Goal: Task Accomplishment & Management: Complete application form

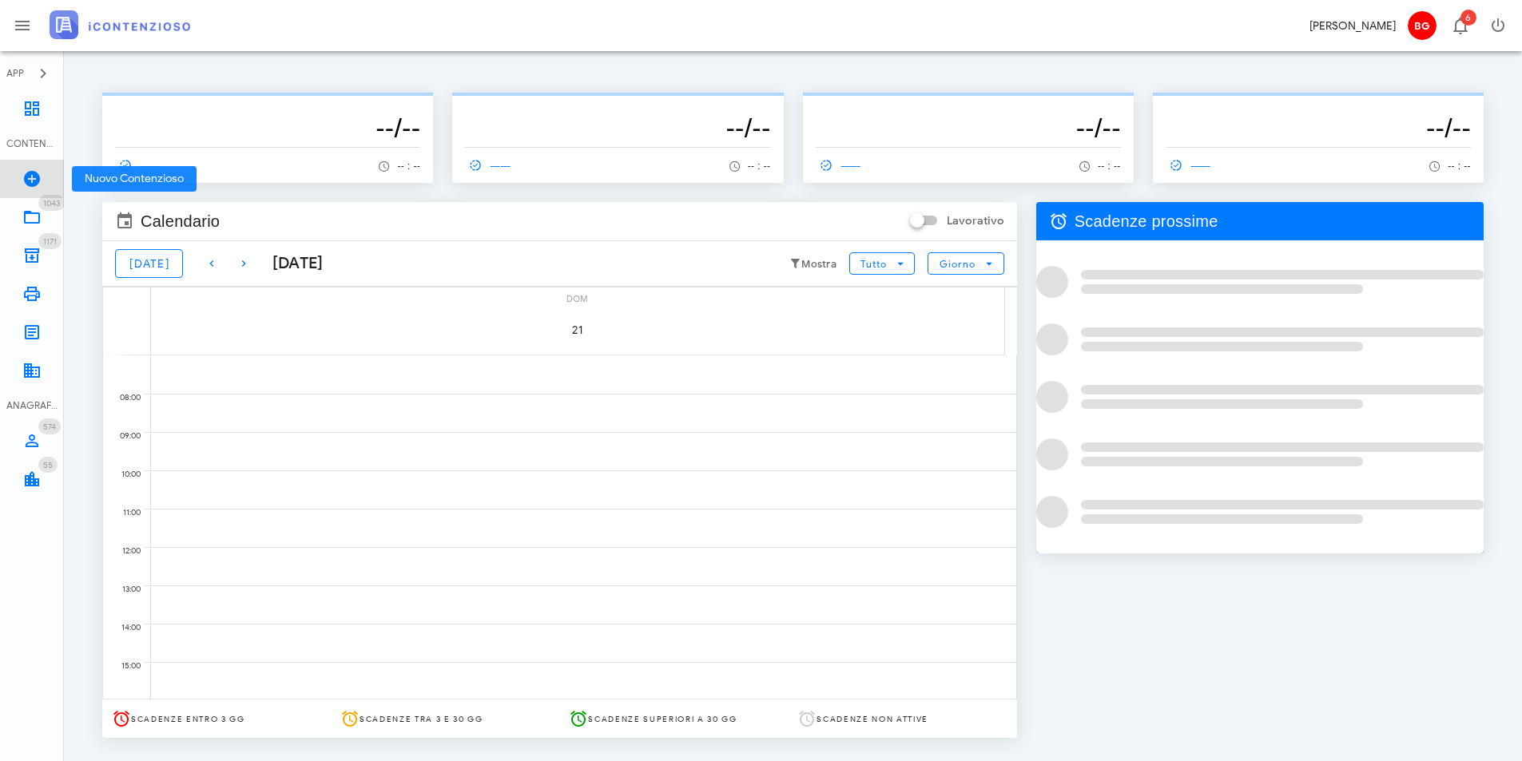
click at [30, 177] on icon at bounding box center [31, 178] width 19 height 19
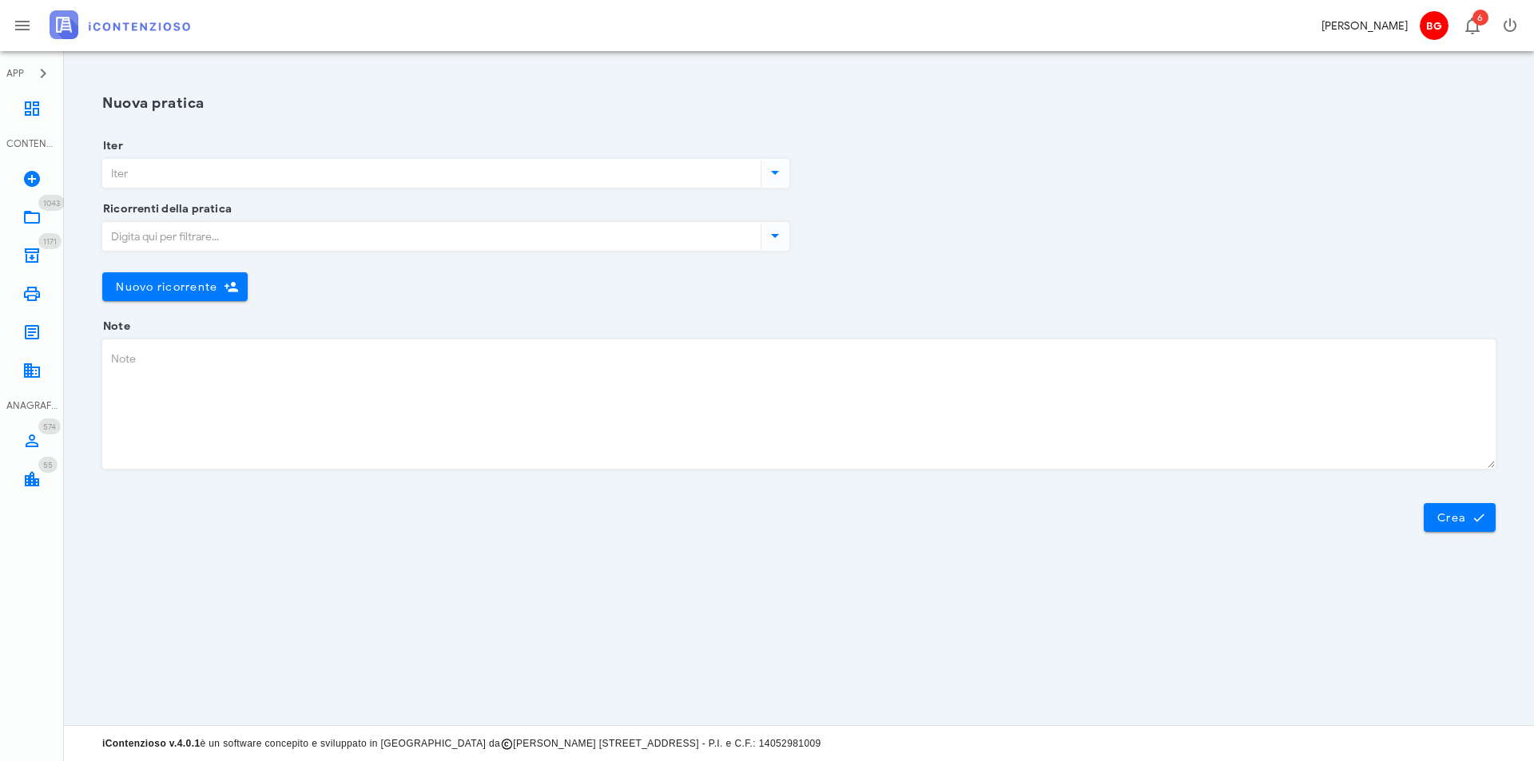
click at [259, 175] on input "Iter" at bounding box center [430, 173] width 654 height 27
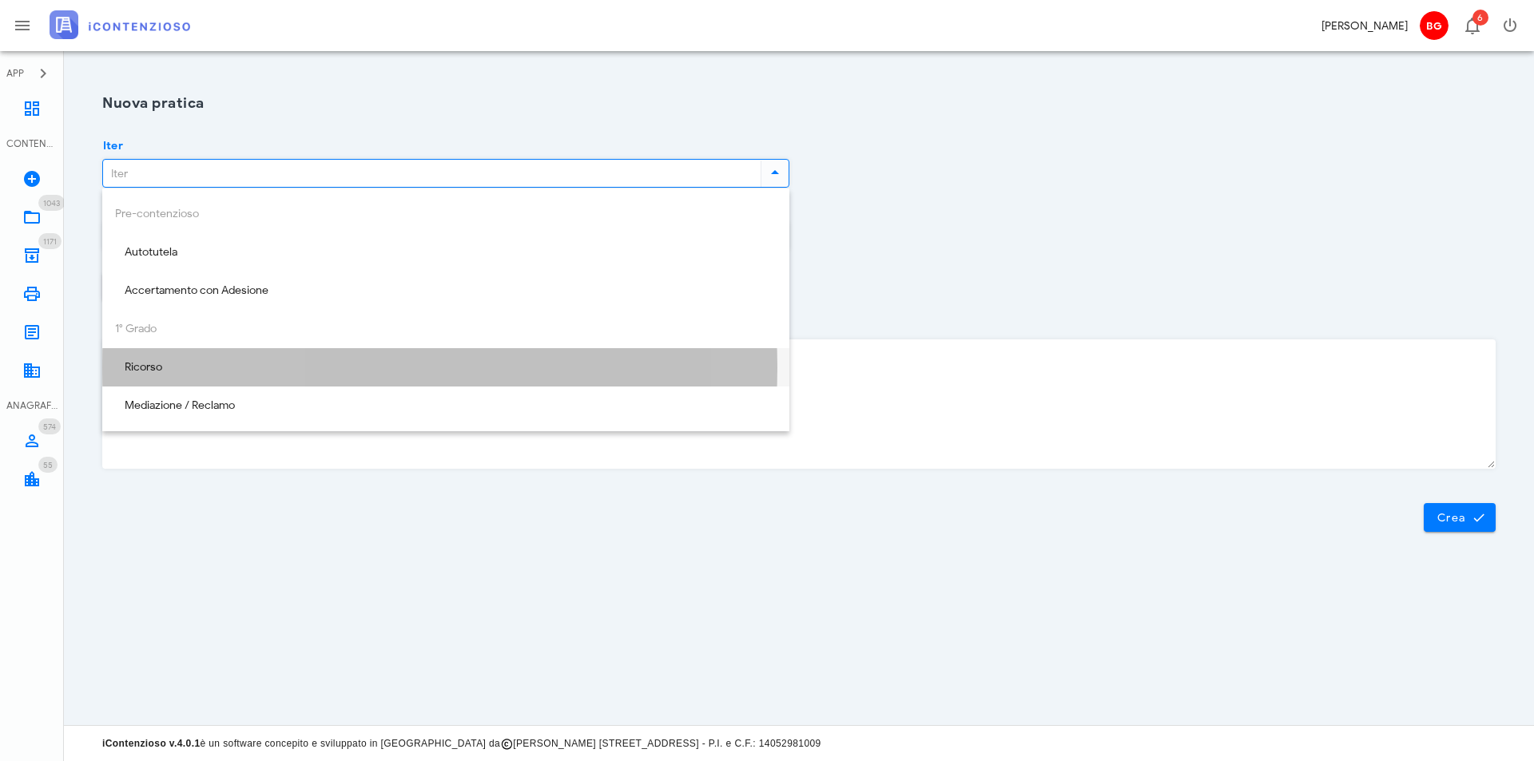
click at [171, 367] on div "Ricorso" at bounding box center [445, 368] width 661 height 14
type input "Ricorso"
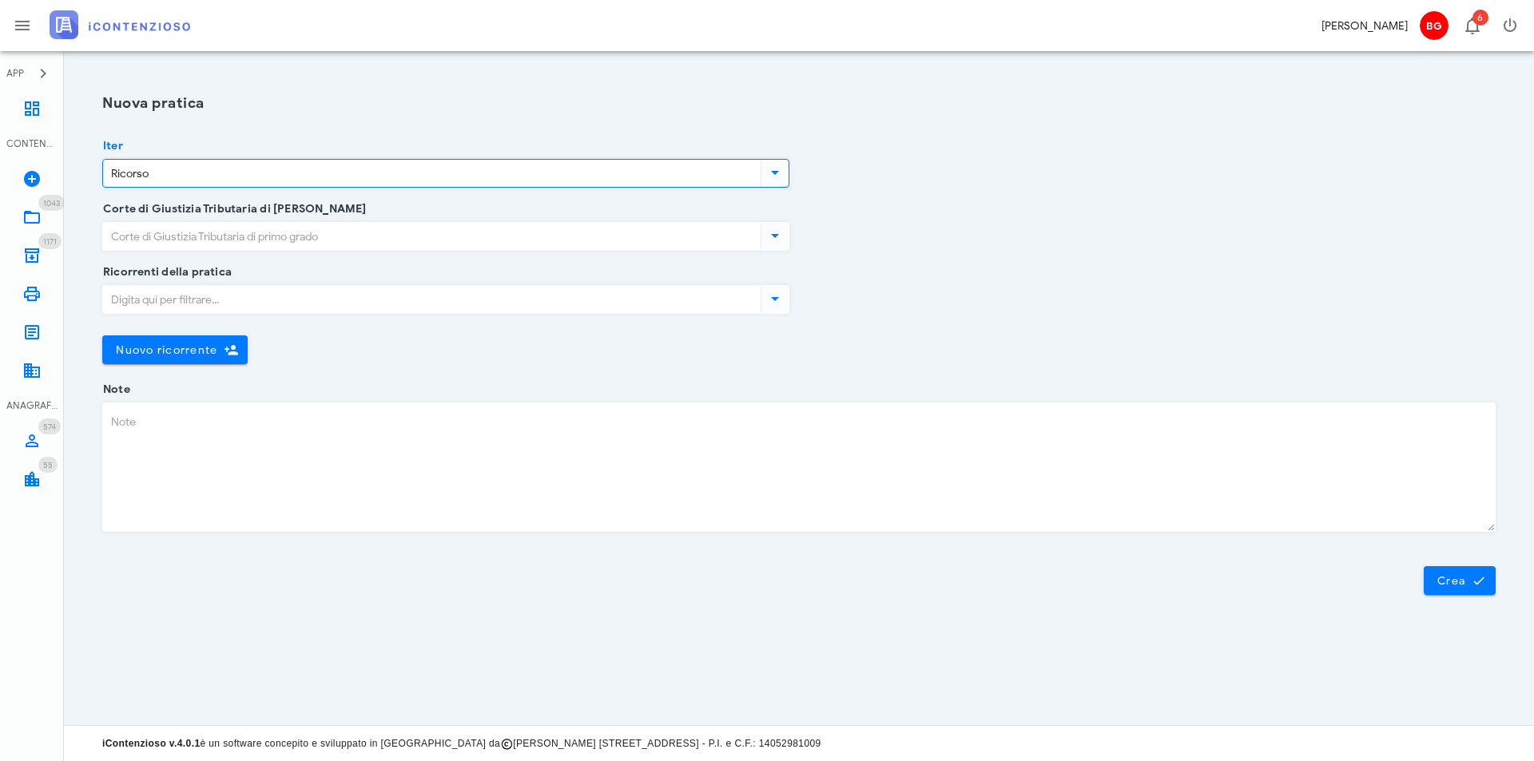
click at [224, 229] on input "Corte di Giustizia Tributaria di primo grado" at bounding box center [430, 236] width 654 height 27
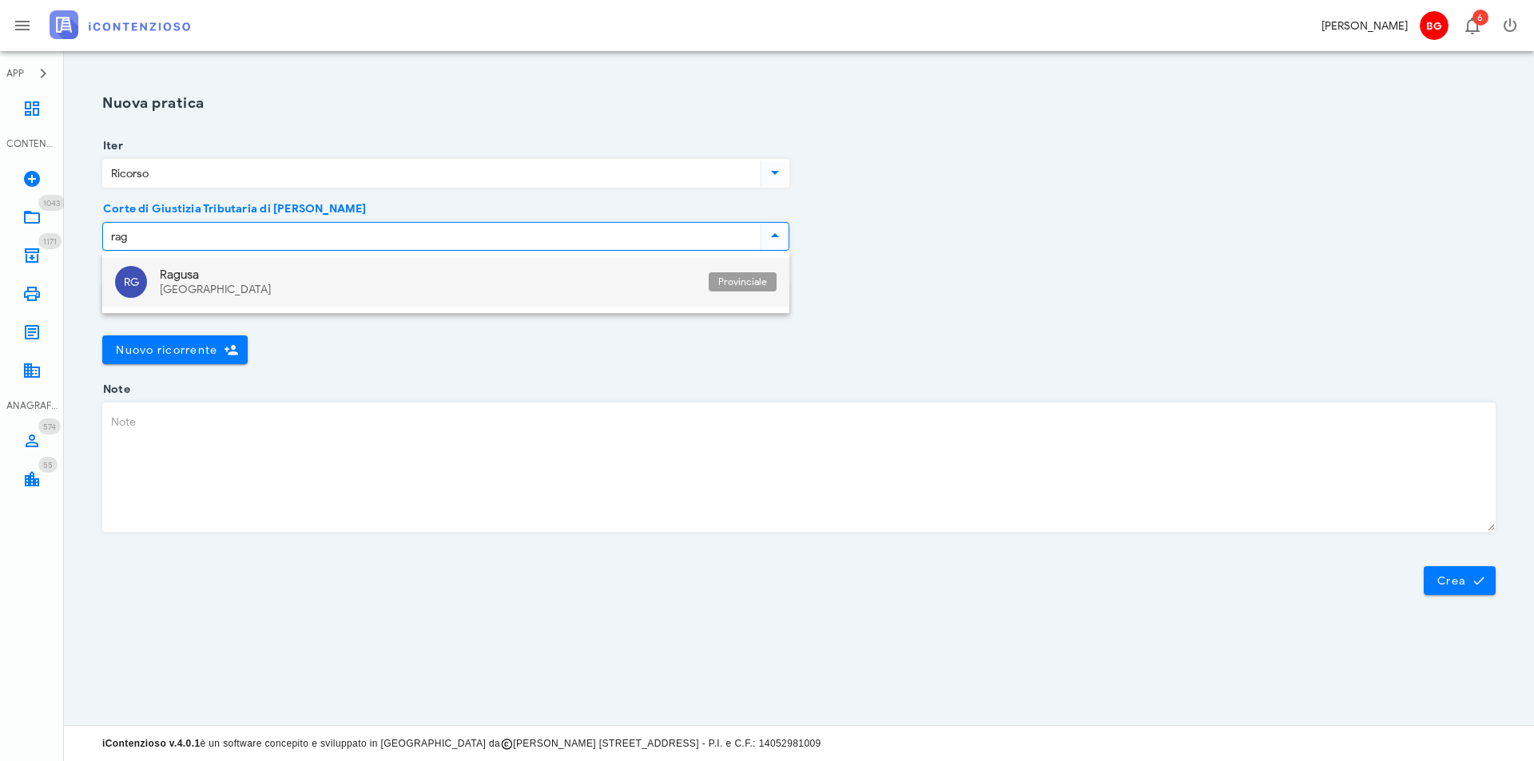
click at [234, 277] on div "Ragusa" at bounding box center [428, 275] width 536 height 14
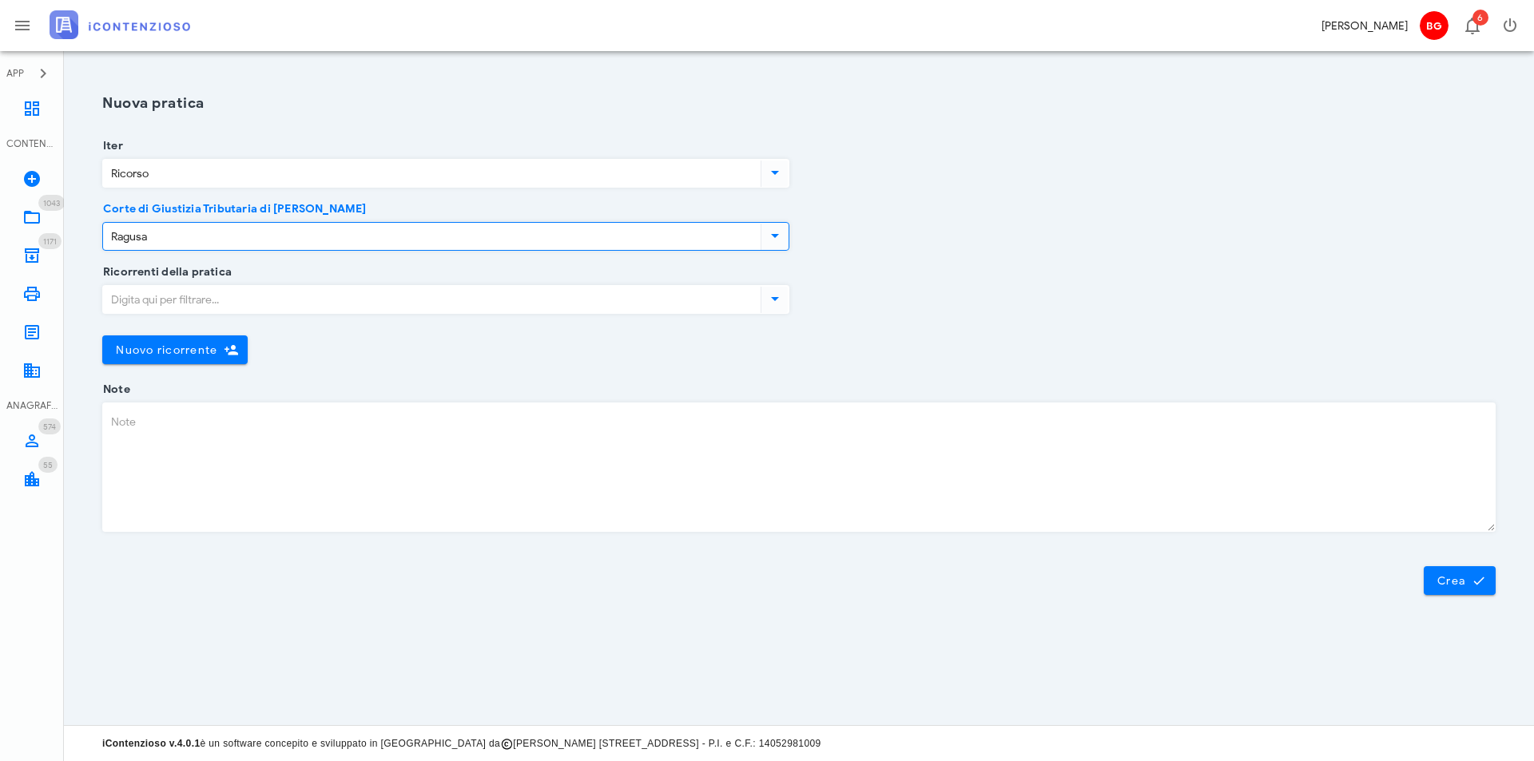
type input "Ragusa"
click at [225, 293] on input "Ricorrenti della pratica" at bounding box center [430, 299] width 654 height 27
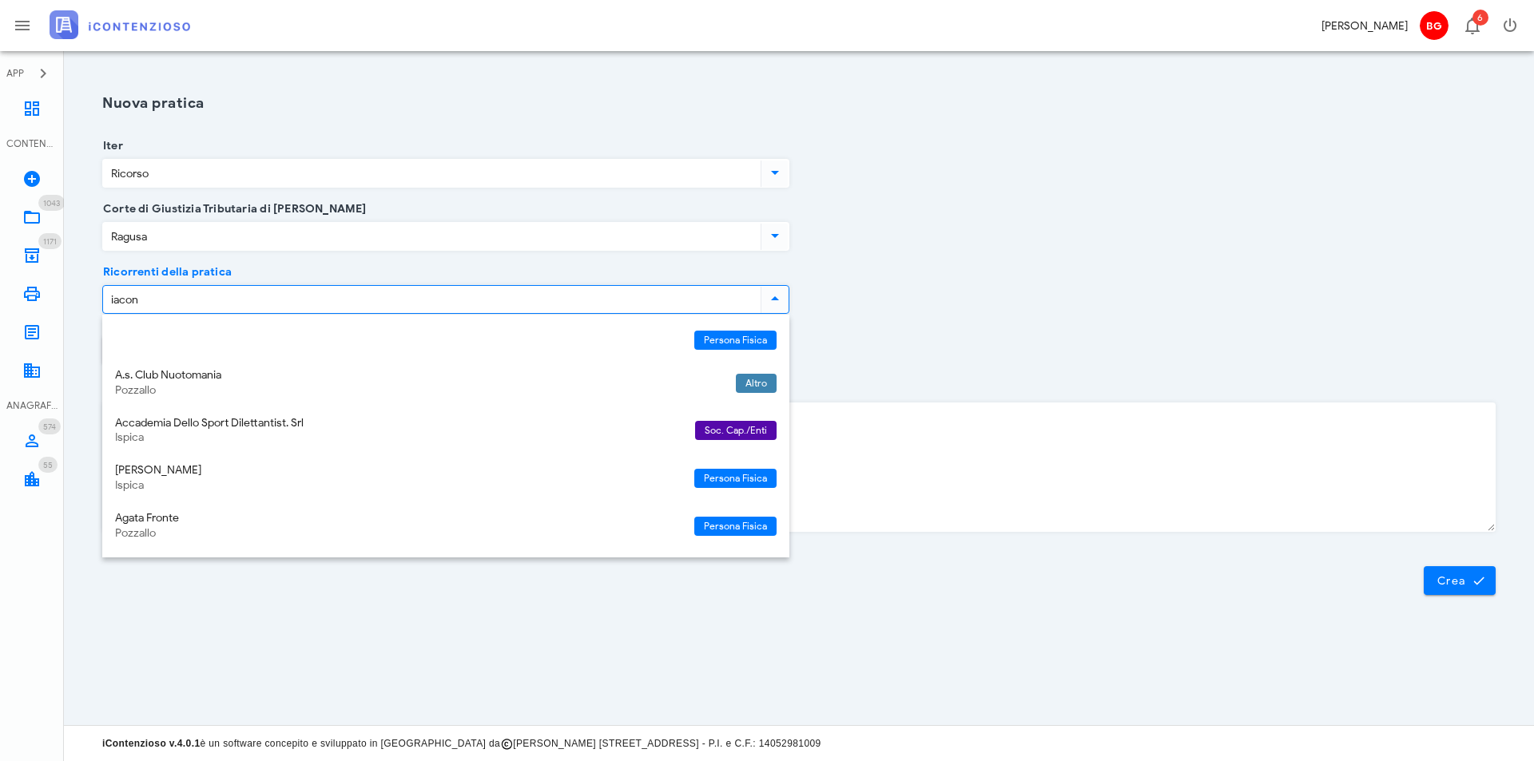
type input "iacono"
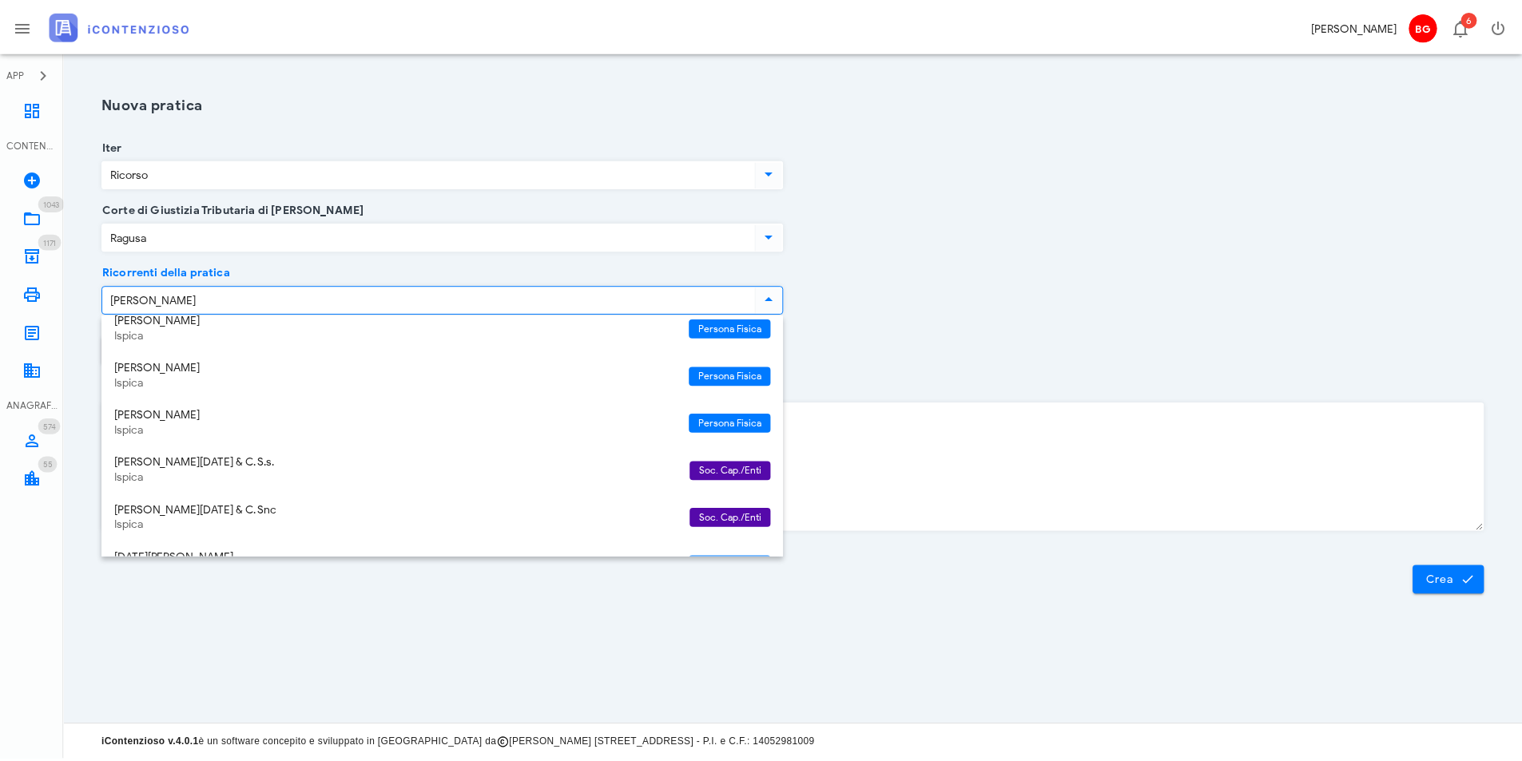
scroll to position [160, 0]
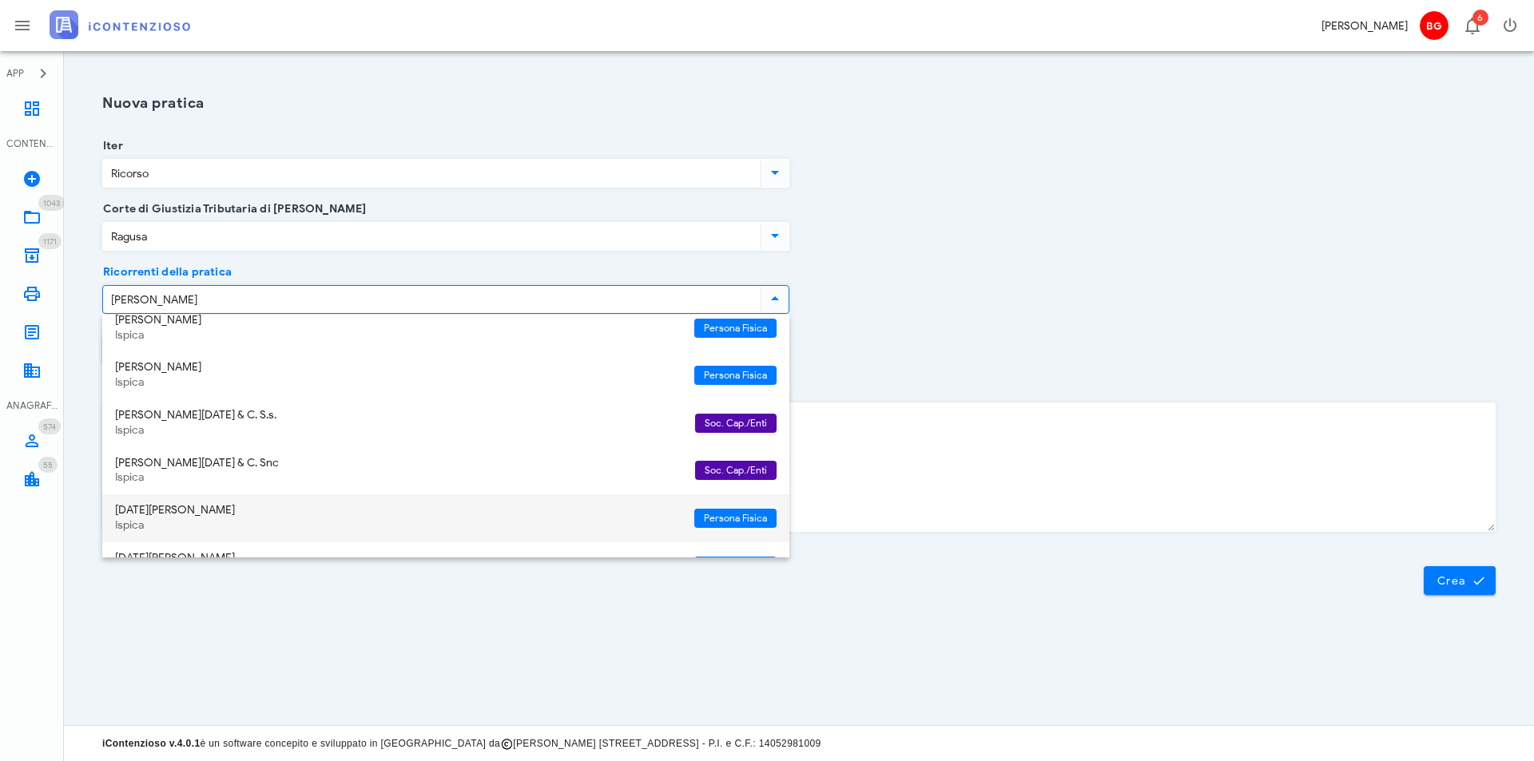
click at [216, 511] on div "[DATE][PERSON_NAME]" at bounding box center [398, 511] width 566 height 14
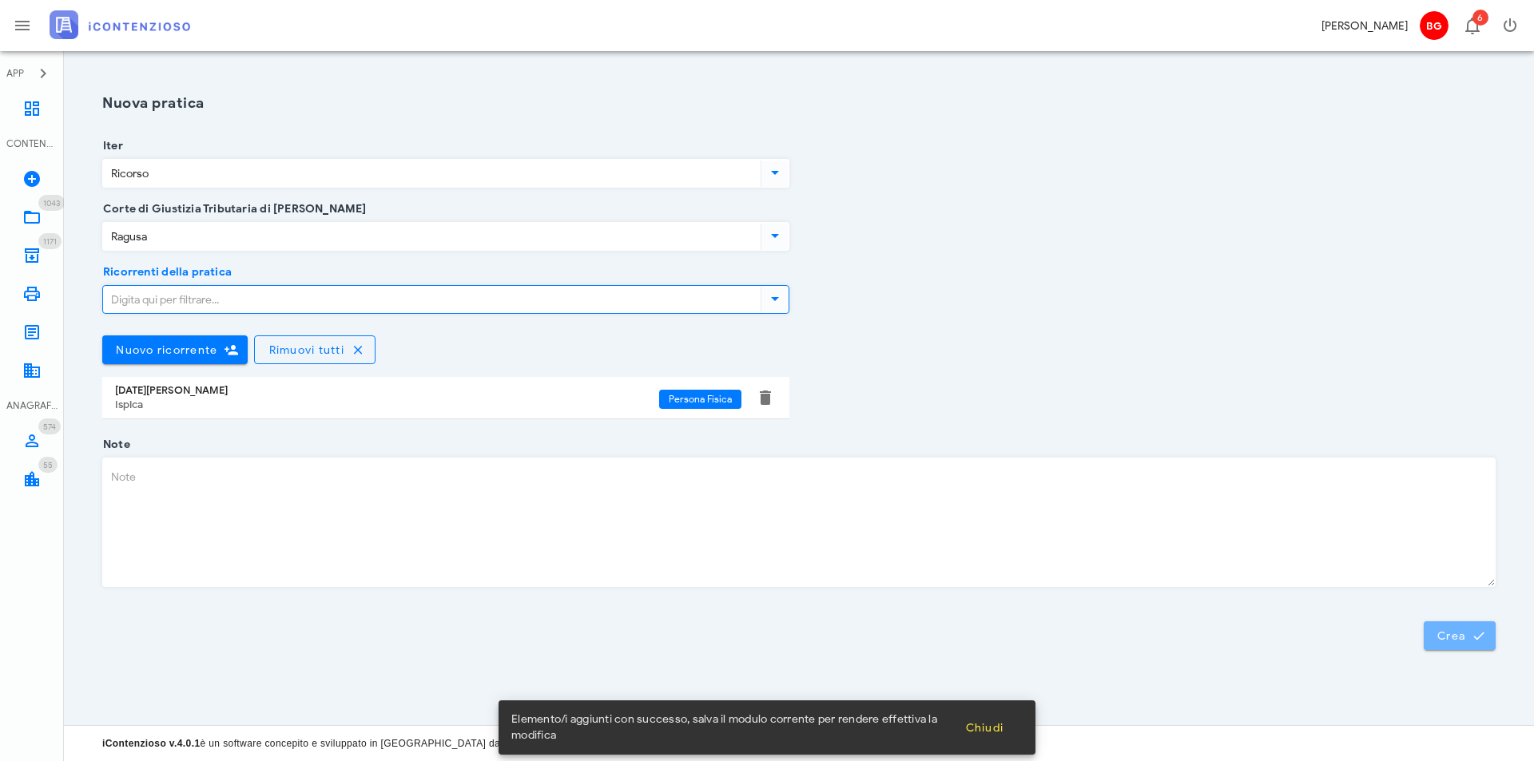
click at [1477, 643] on button "Crea" at bounding box center [1460, 636] width 72 height 29
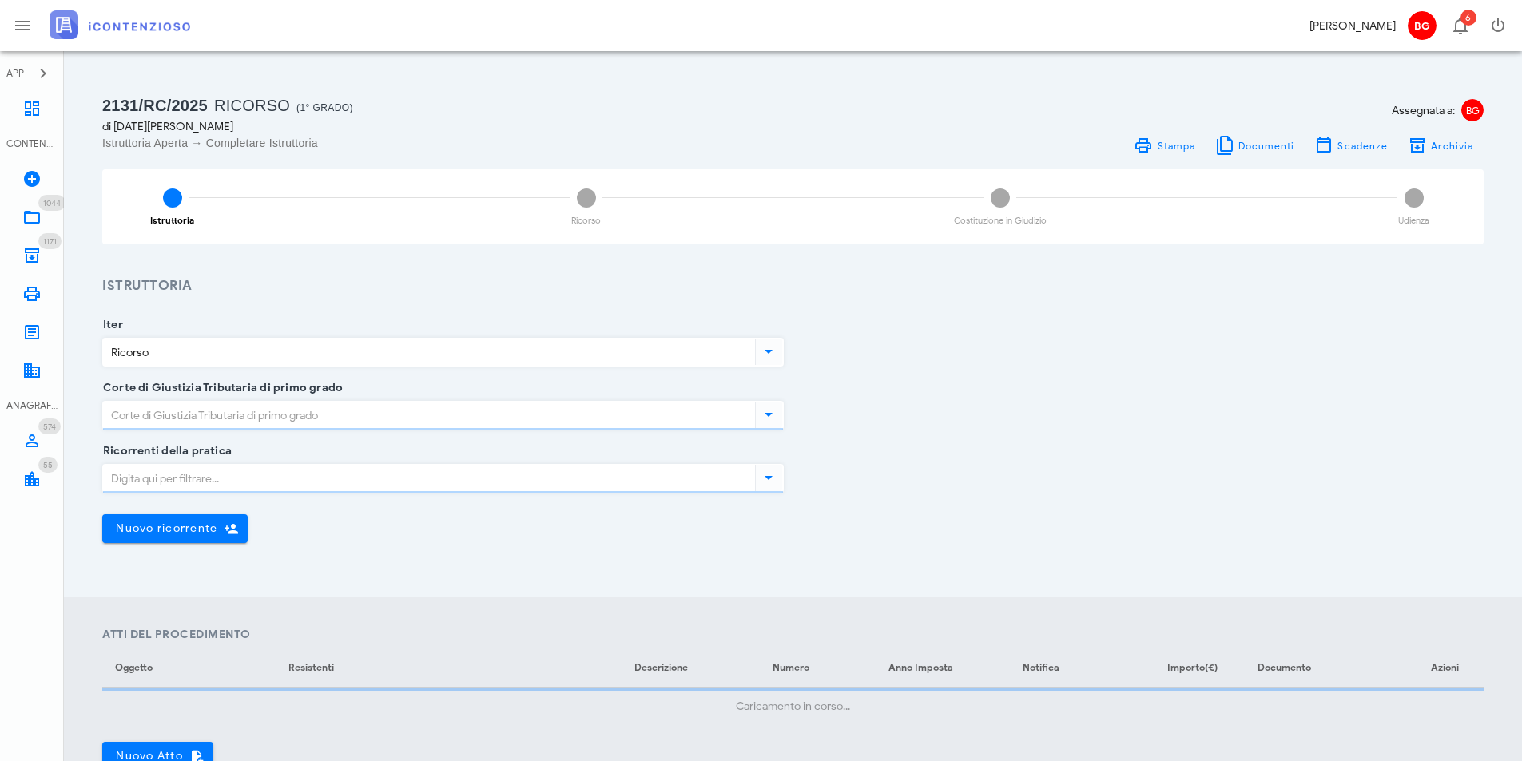
type input "Ragusa"
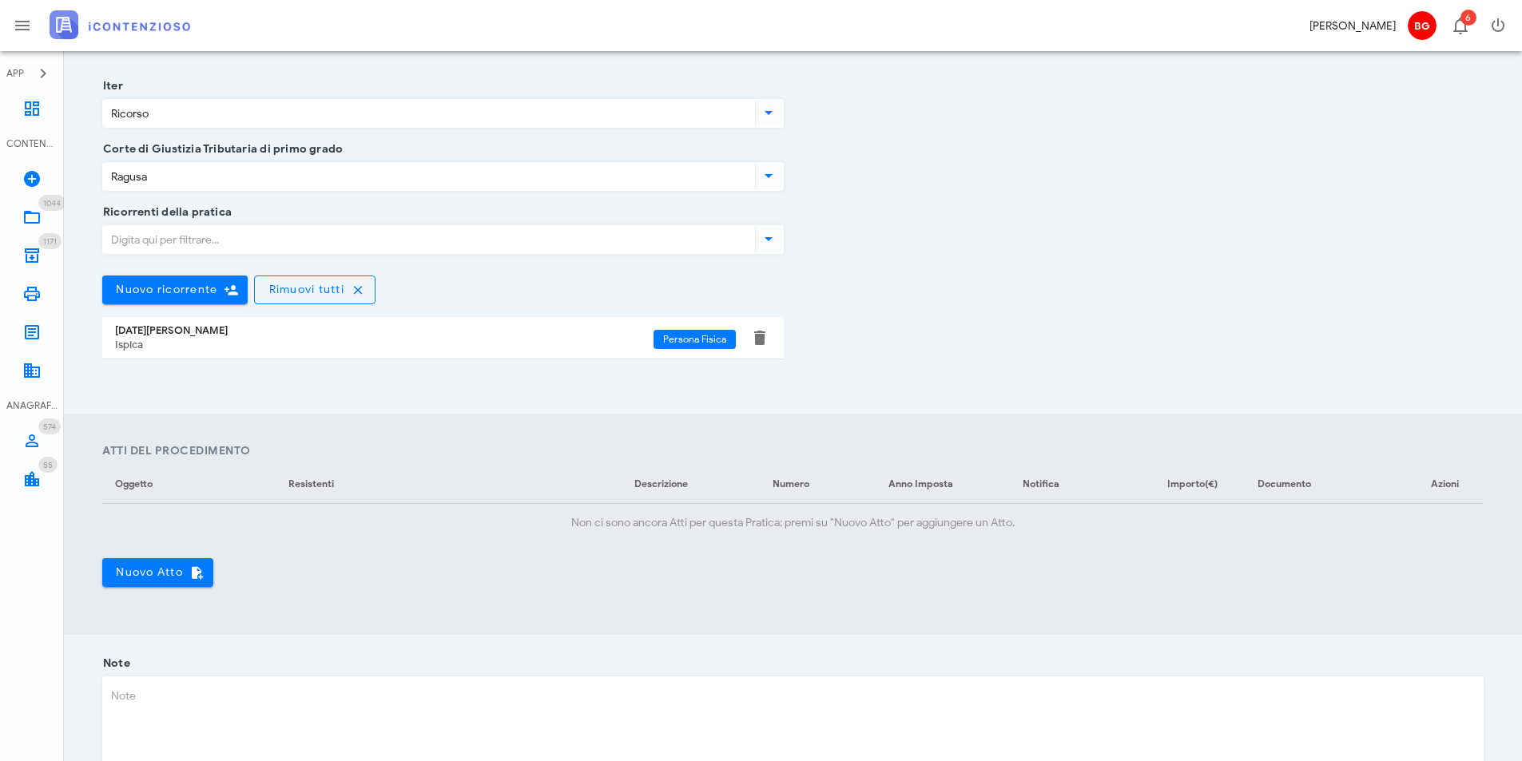
scroll to position [240, 0]
click at [134, 574] on span "Nuovo Atto" at bounding box center [157, 572] width 85 height 14
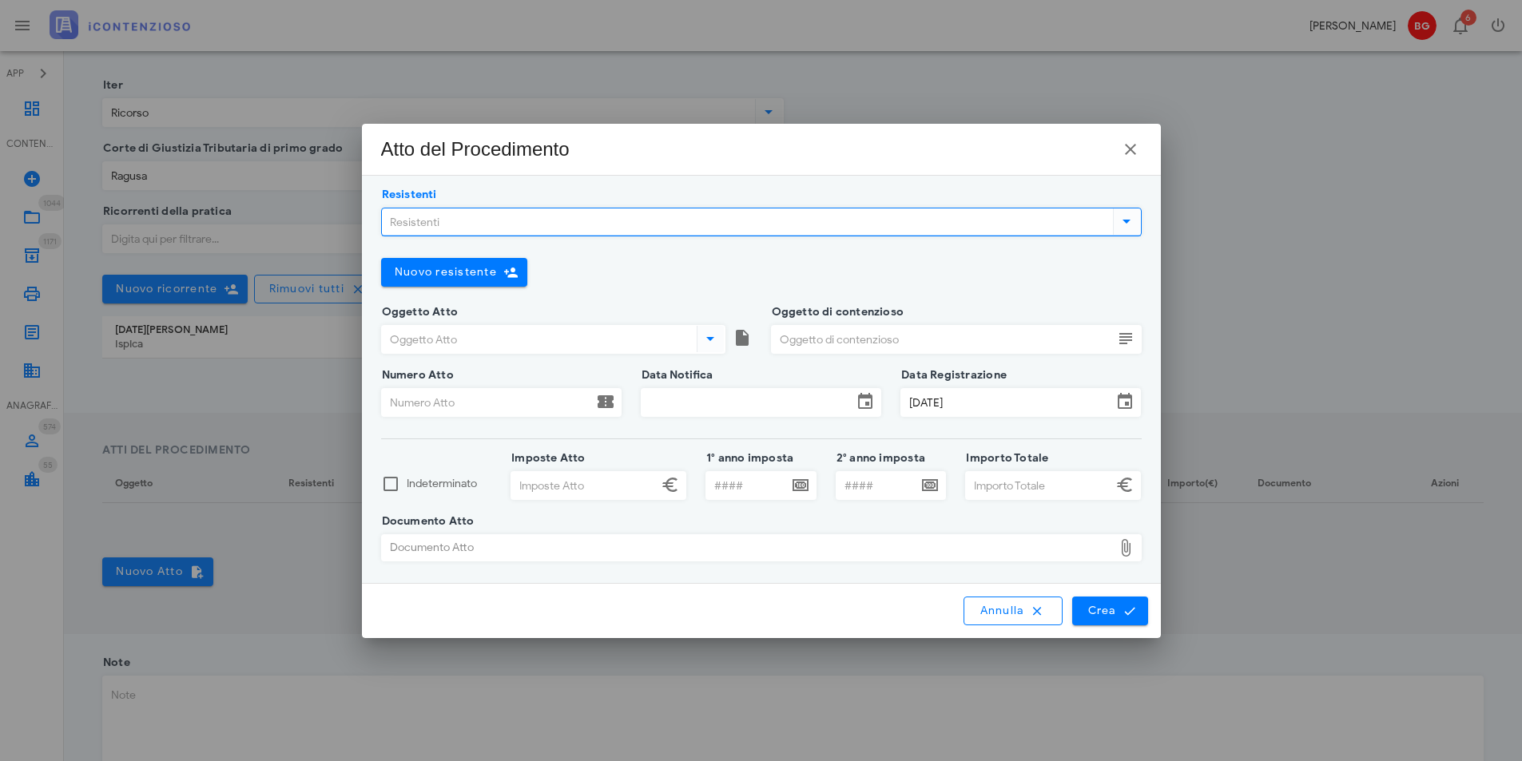
click at [510, 215] on input "Resistenti" at bounding box center [746, 222] width 728 height 27
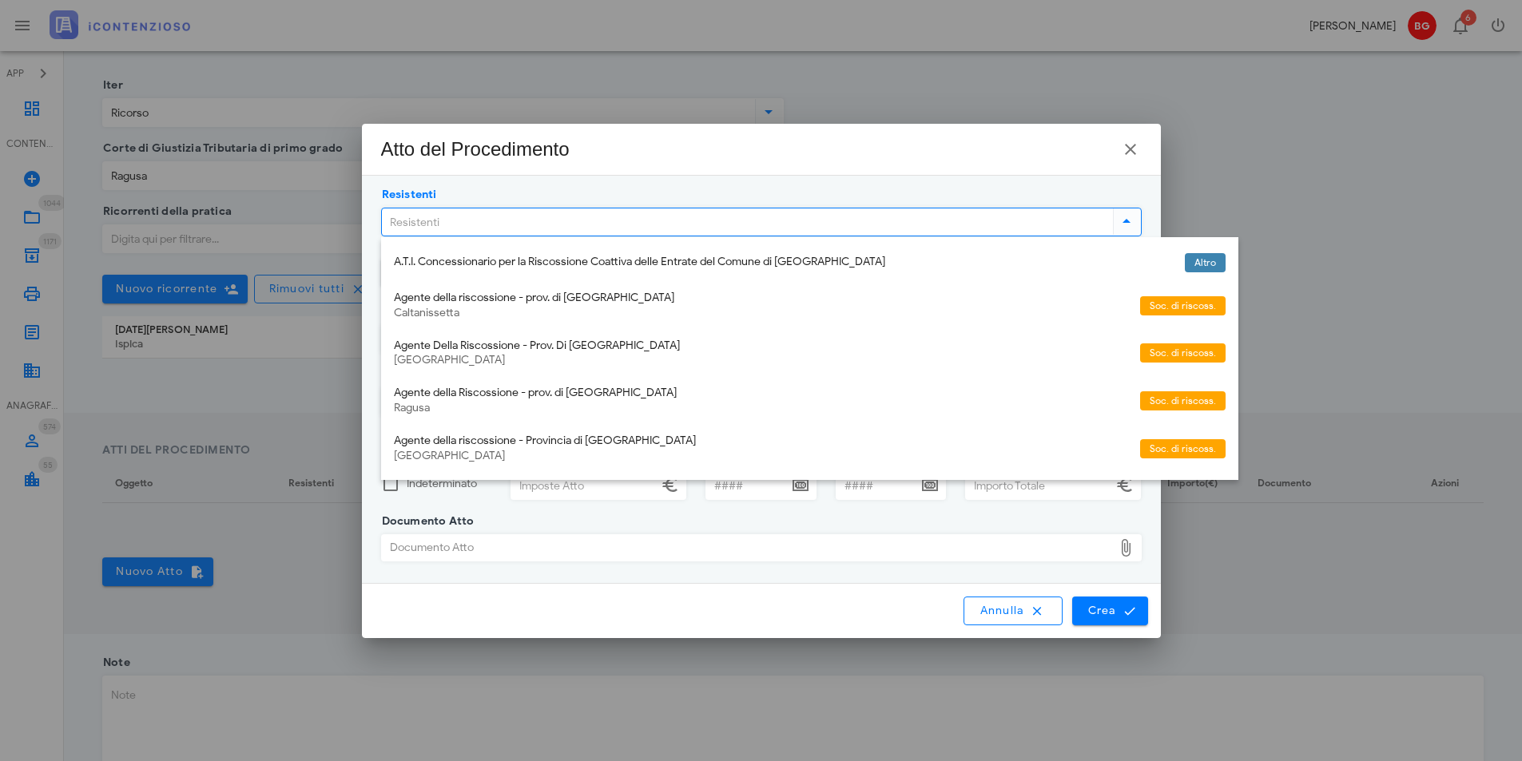
click at [499, 402] on div "Ragusa" at bounding box center [760, 409] width 733 height 14
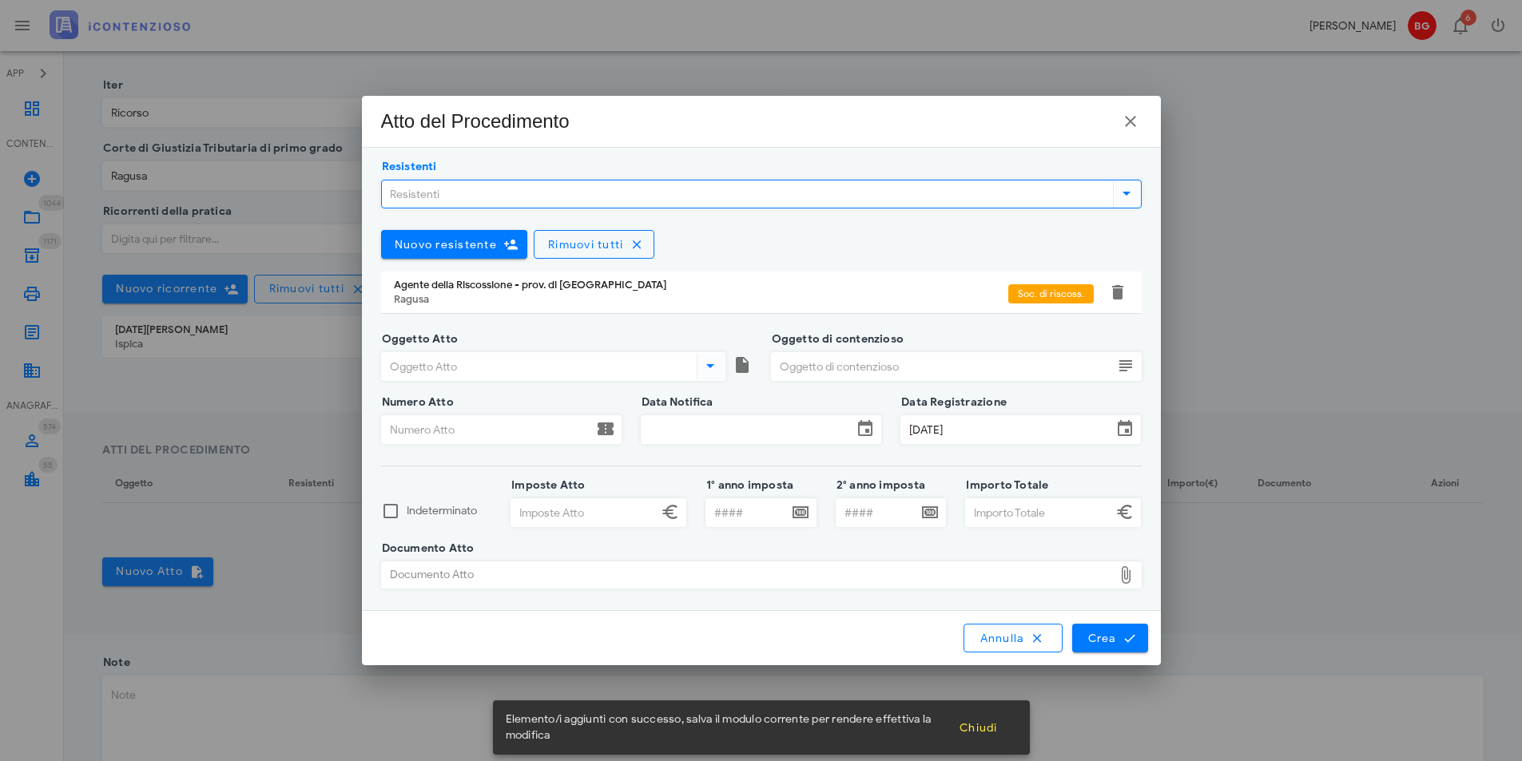
click at [467, 351] on div "Oggetto Atto" at bounding box center [566, 371] width 371 height 63
click at [459, 383] on div at bounding box center [553, 388] width 344 height 11
click at [464, 372] on input "Oggetto Atto" at bounding box center [538, 366] width 312 height 27
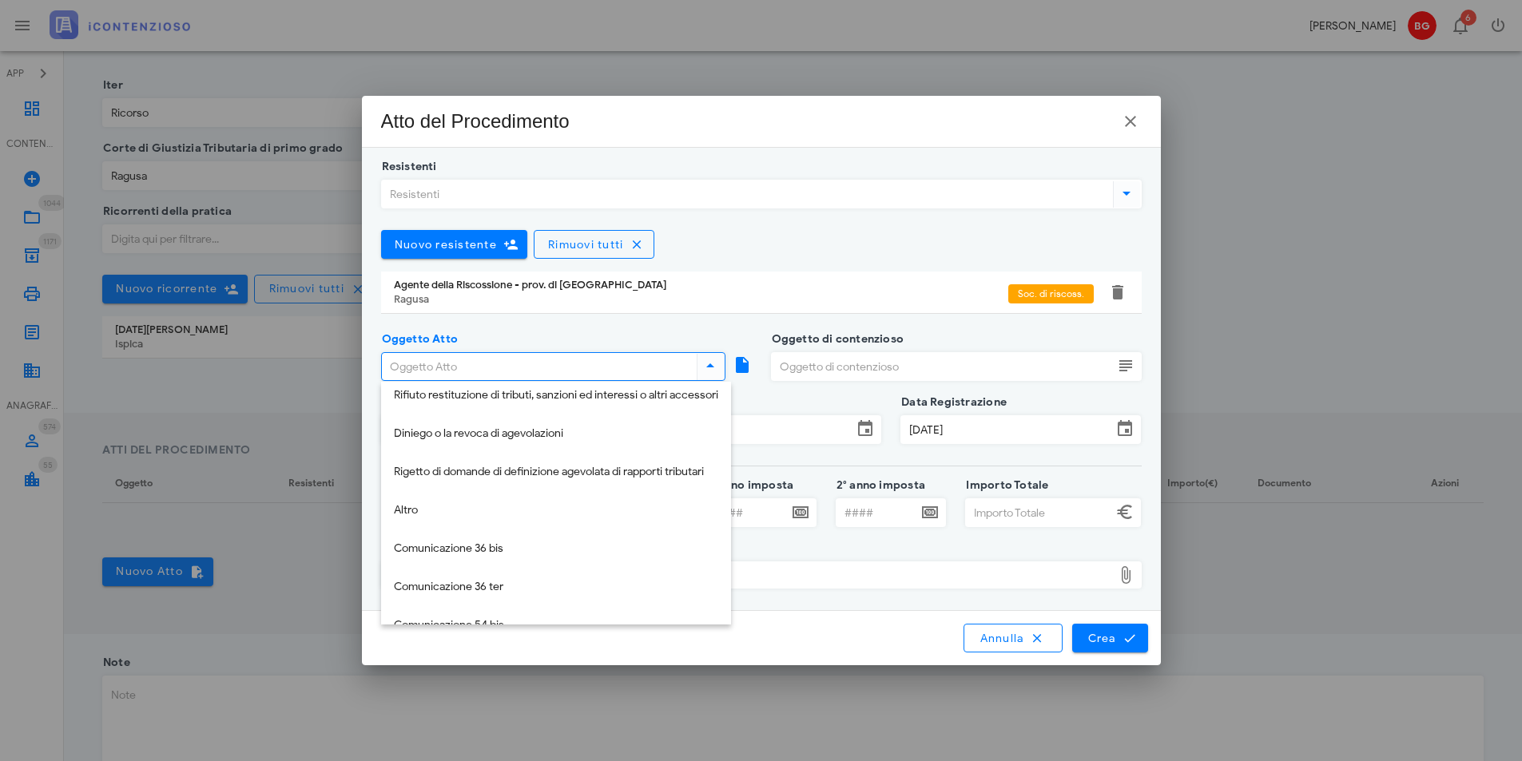
scroll to position [320, 0]
click at [451, 502] on div "Altro" at bounding box center [556, 510] width 324 height 33
type input "Altro"
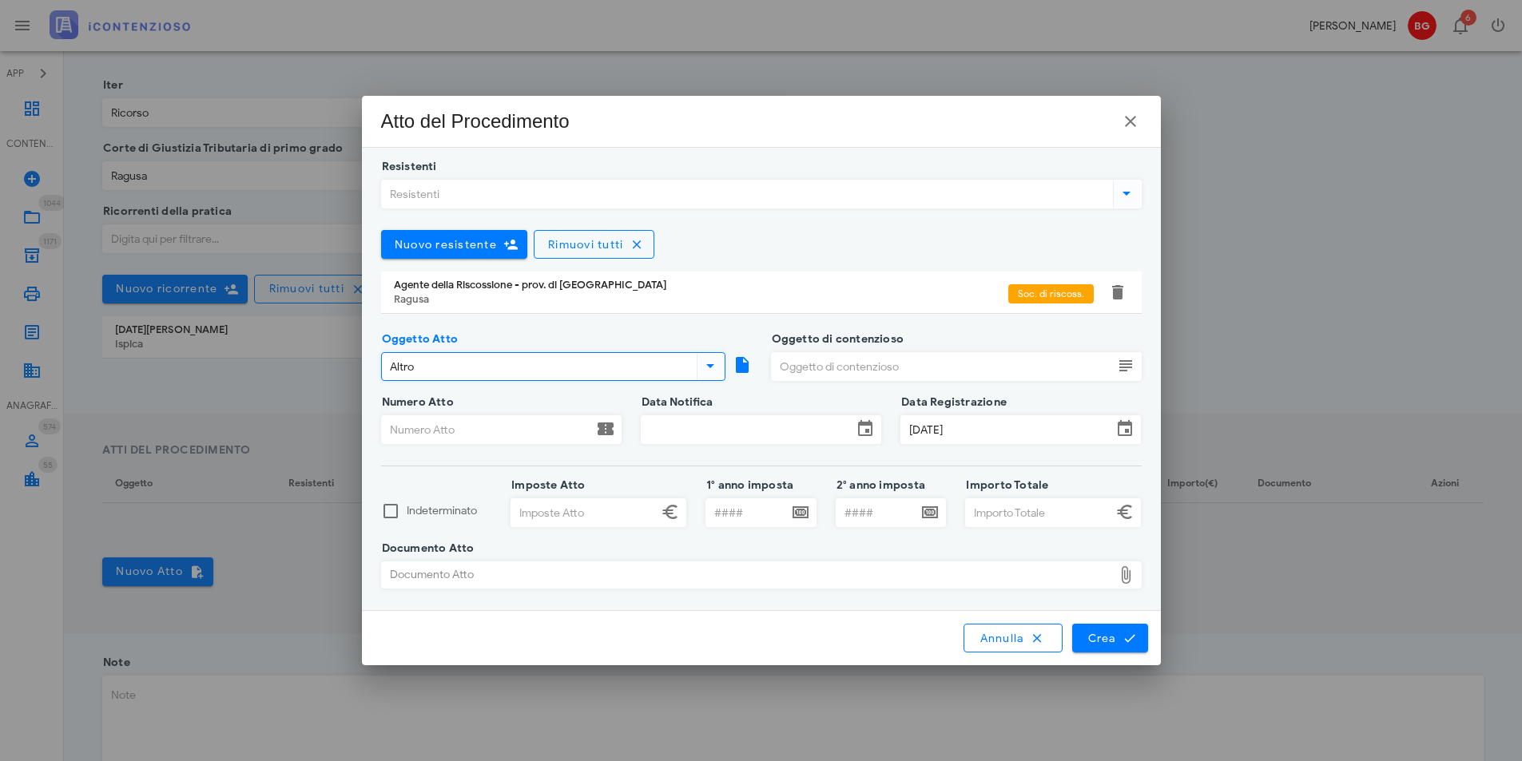
click at [927, 364] on input "Oggetto di contenzioso" at bounding box center [942, 366] width 341 height 27
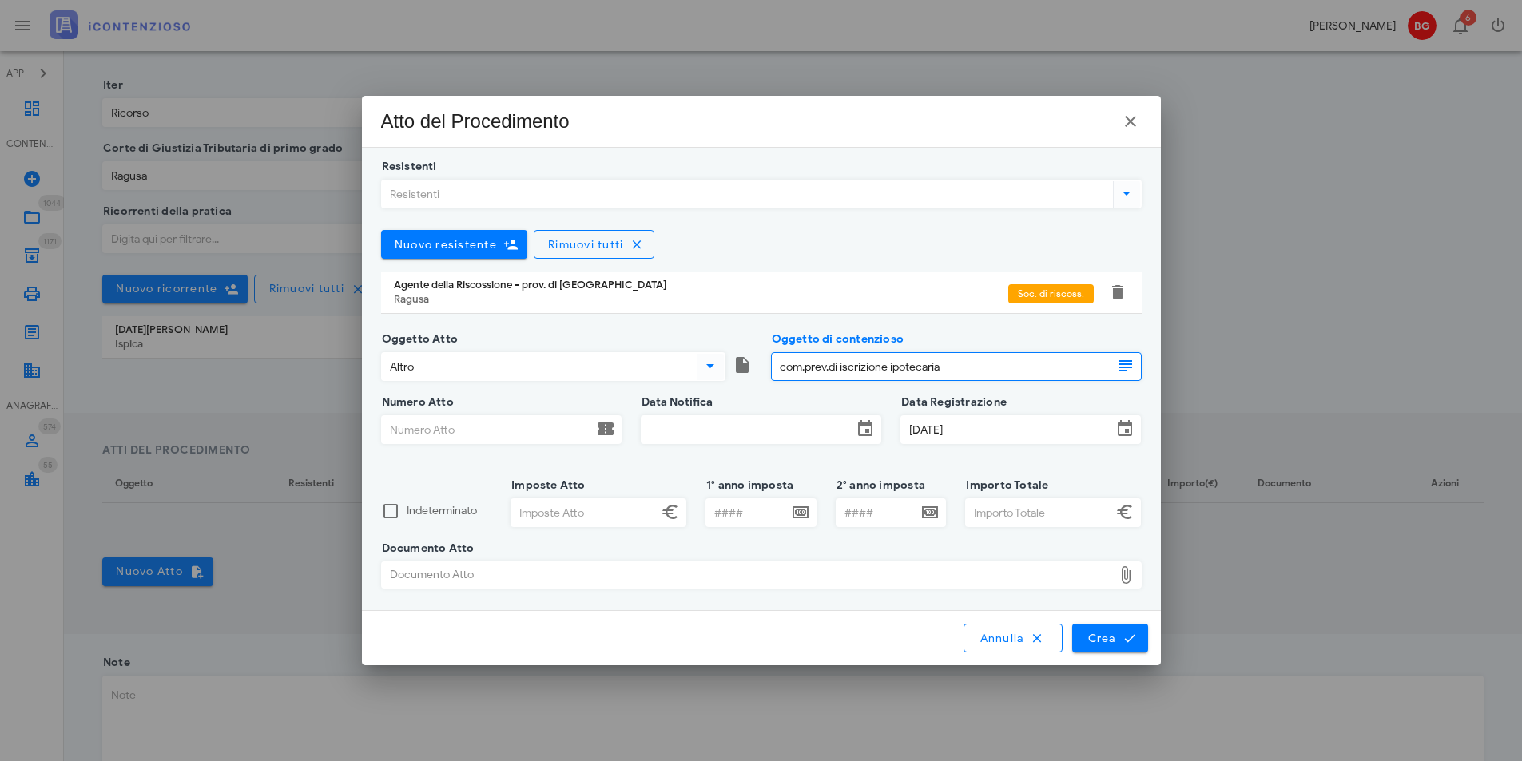
type input "com.prev.di iscrizione ipotecaria"
click at [502, 430] on input "Numero Atto" at bounding box center [487, 429] width 211 height 27
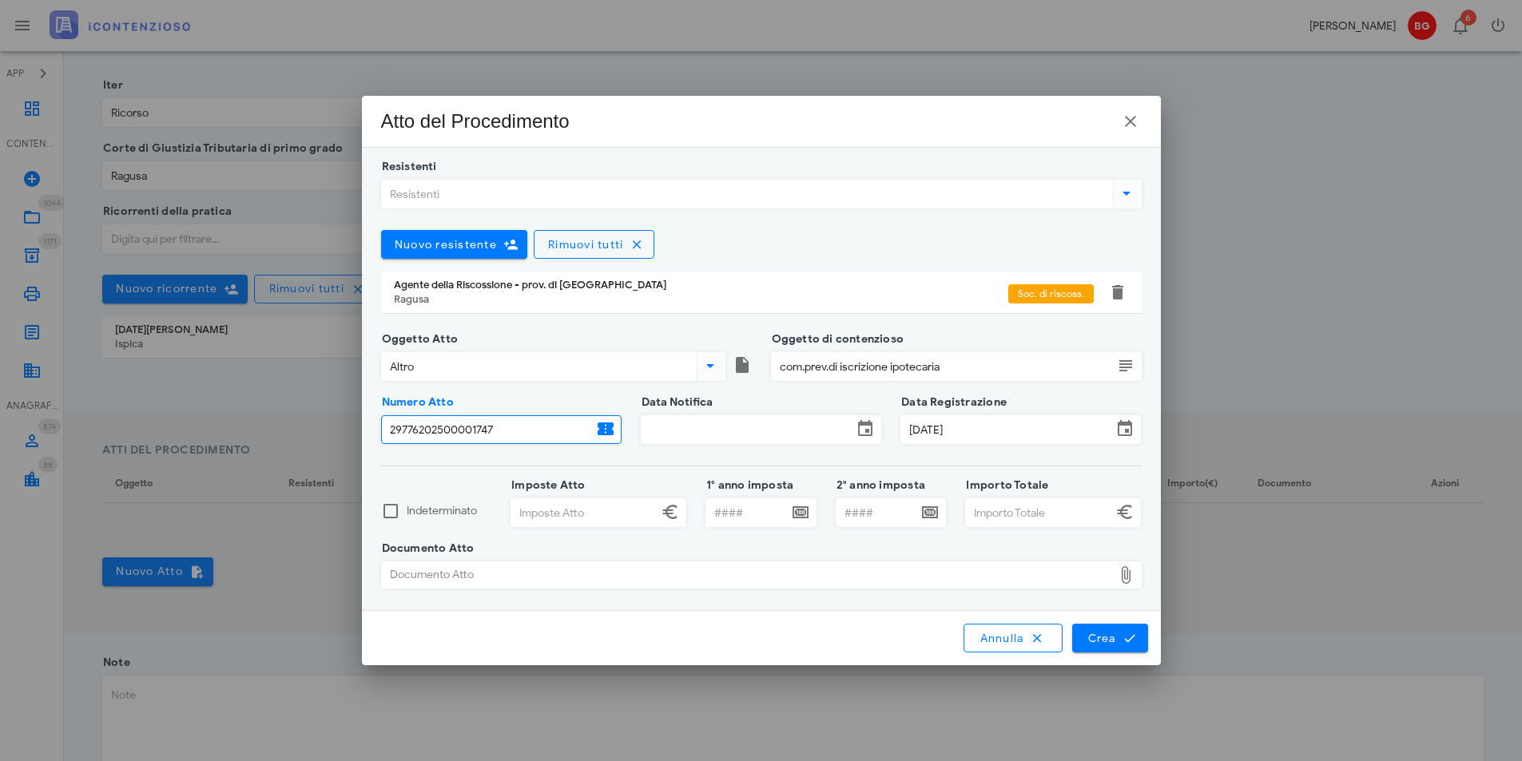
type input "29776202500001747"
click at [668, 428] on input "Data Notifica" at bounding box center [747, 429] width 211 height 27
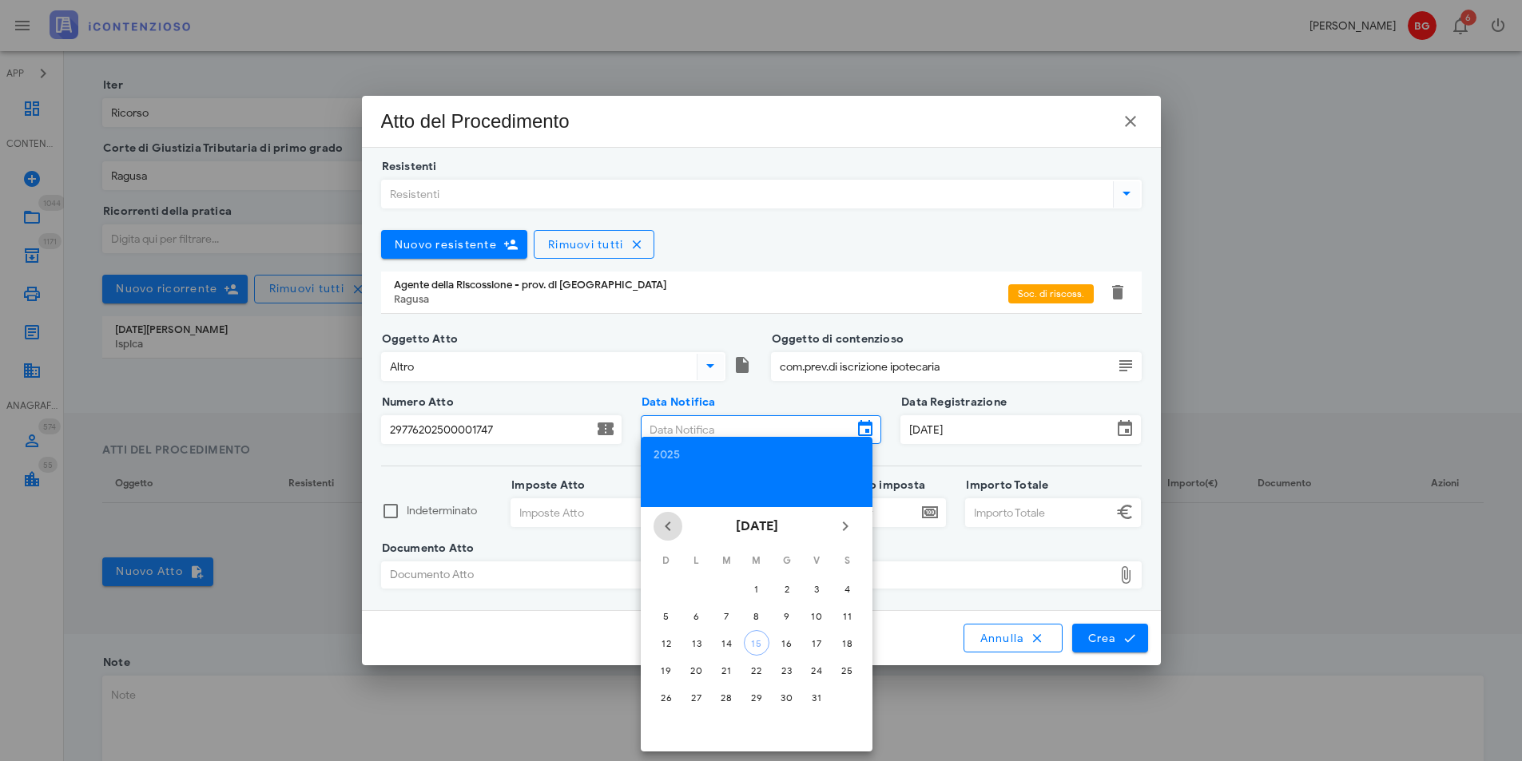
click at [662, 526] on icon "Il mese scorso" at bounding box center [667, 526] width 19 height 19
click at [664, 528] on icon "Il mese scorso" at bounding box center [667, 526] width 19 height 19
click at [847, 676] on div "23" at bounding box center [847, 671] width 26 height 12
type input "[DATE]"
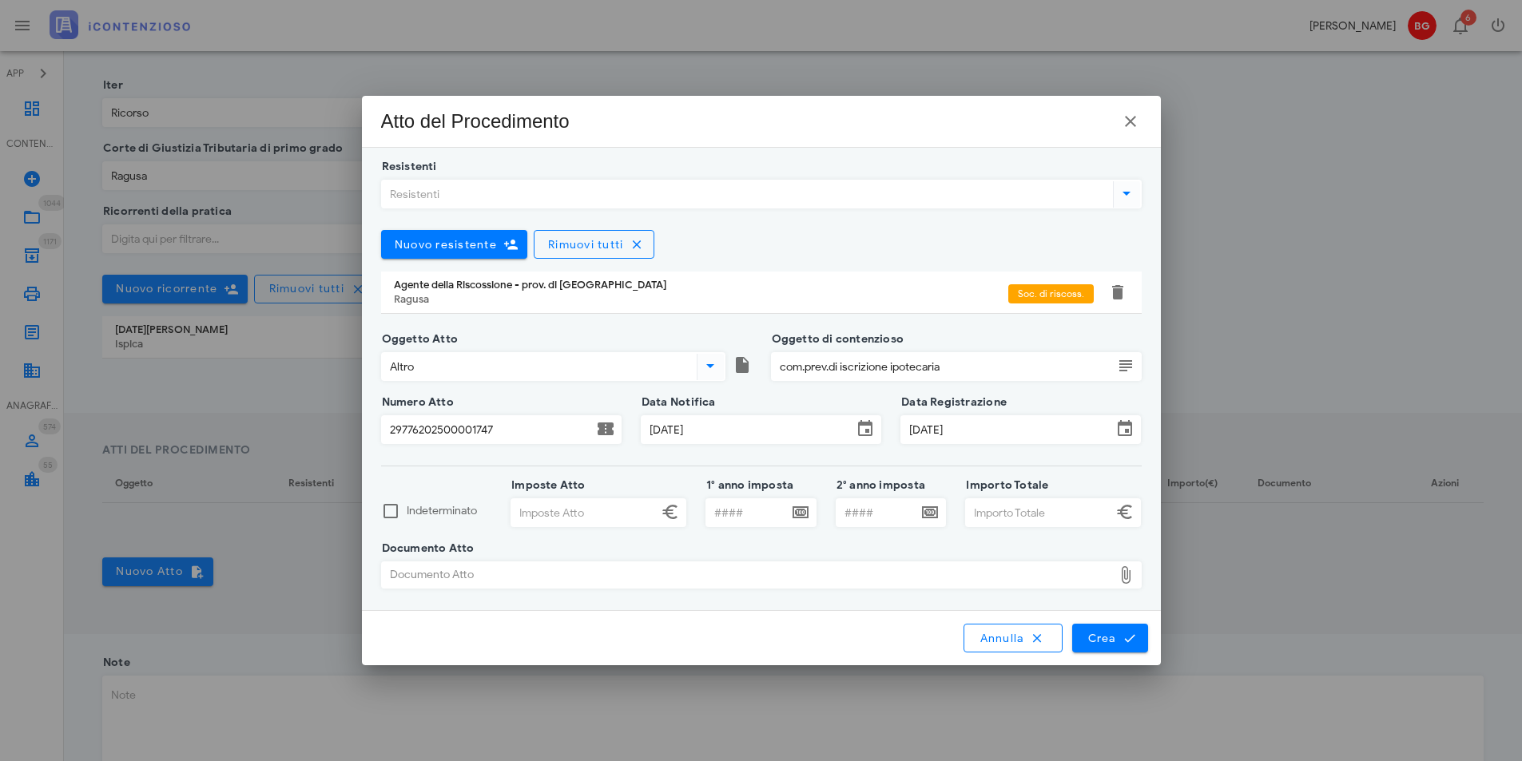
click at [595, 514] on input "Imposte Atto" at bounding box center [584, 512] width 146 height 27
type input "31.604,58"
click at [1042, 510] on input "Importo Totale" at bounding box center [1039, 512] width 146 height 27
click at [844, 566] on div "Documento Atto" at bounding box center [747, 575] width 731 height 26
type input "31.604,59"
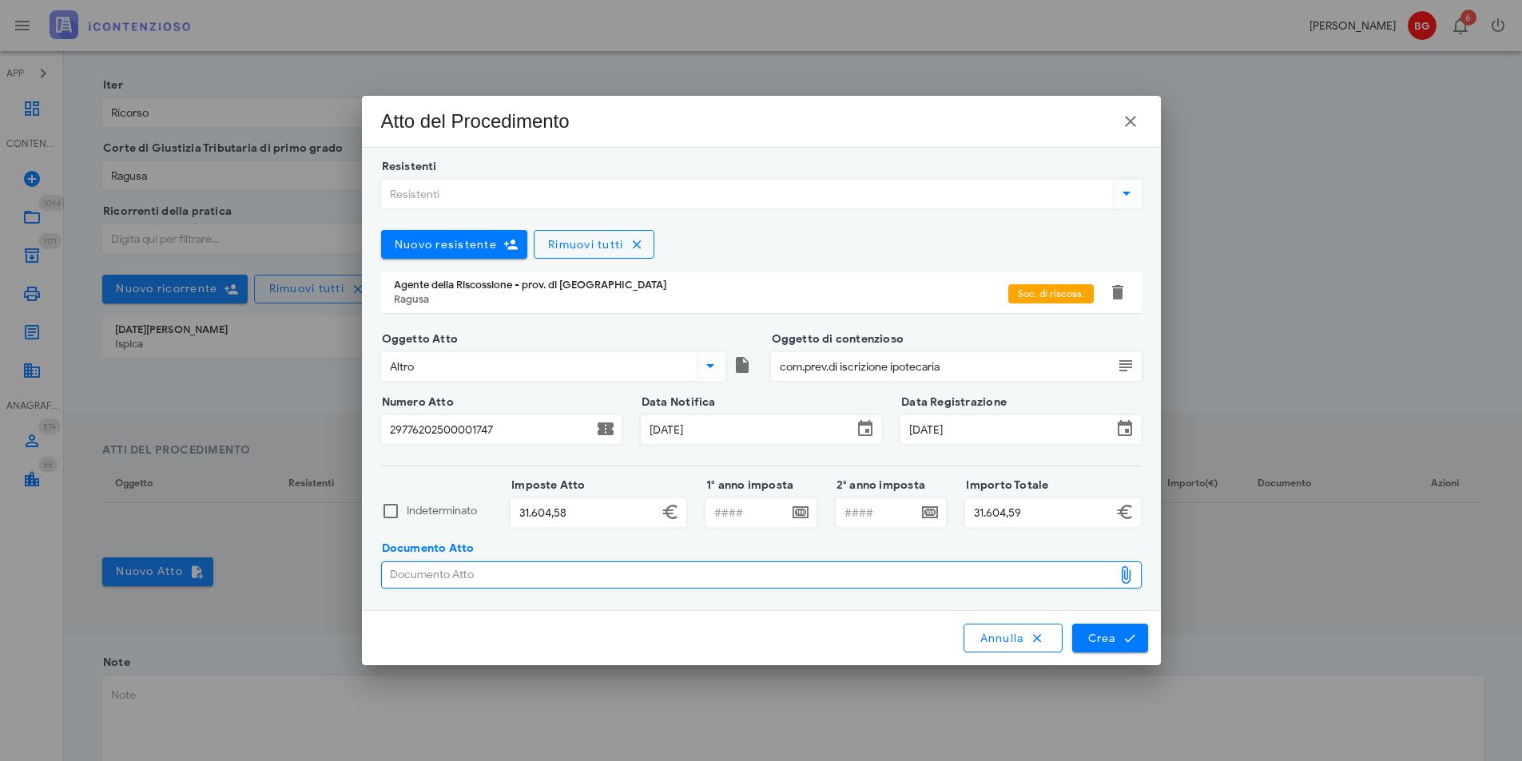
click at [495, 571] on div "Documento Atto" at bounding box center [747, 575] width 731 height 26
type input "C:\fakepath\7464.pdf"
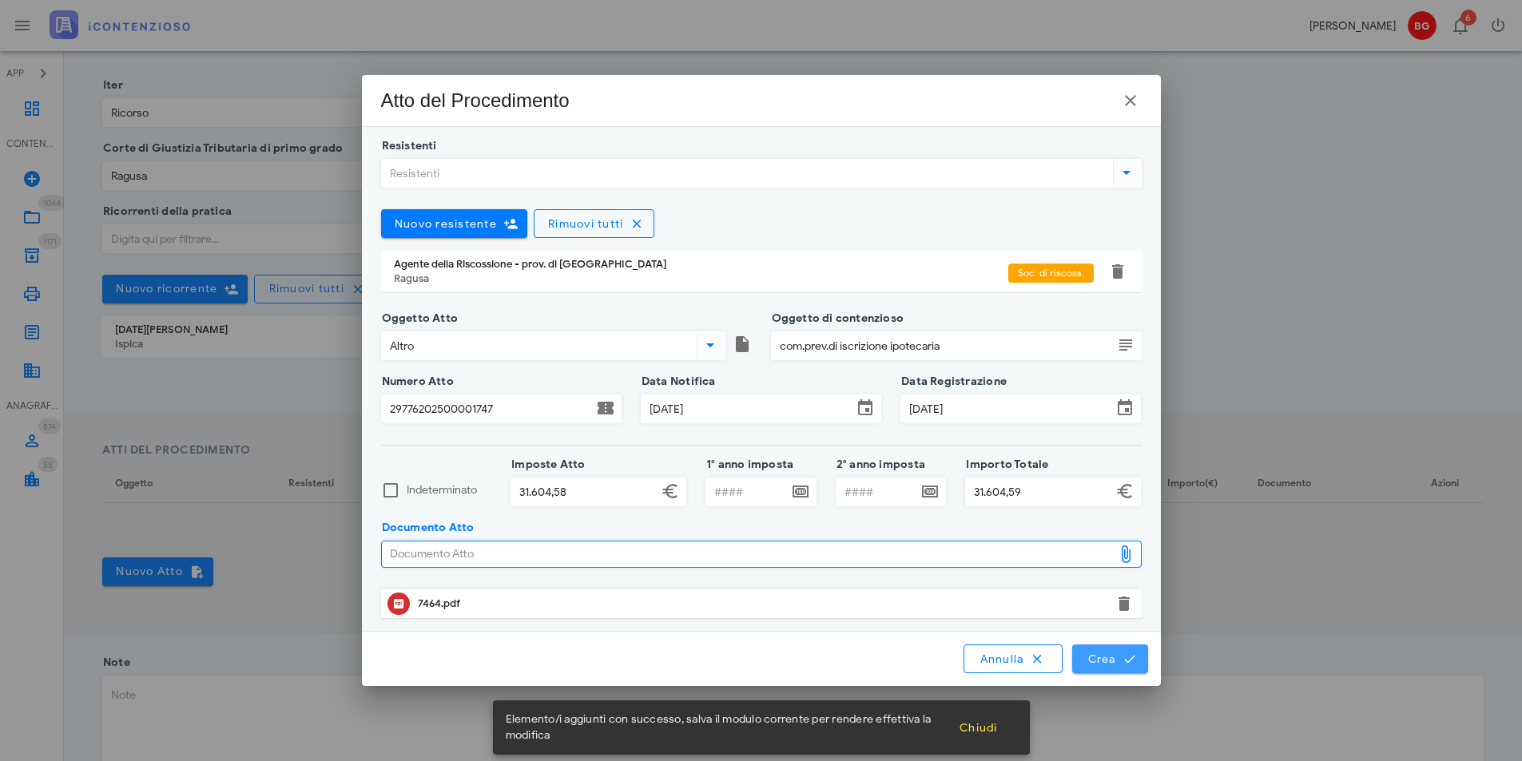
click at [1134, 662] on icon "submit" at bounding box center [1129, 659] width 14 height 14
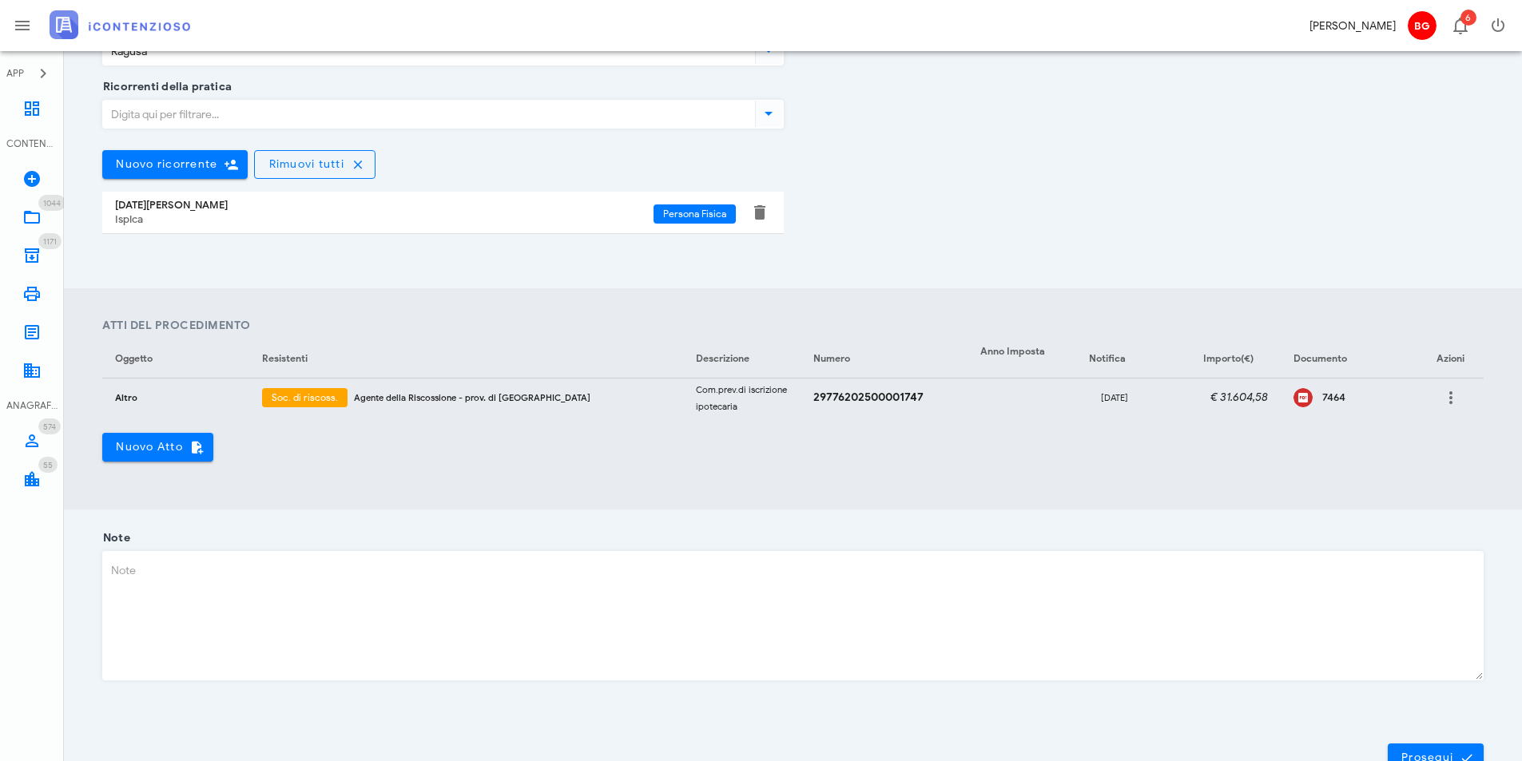
scroll to position [440, 0]
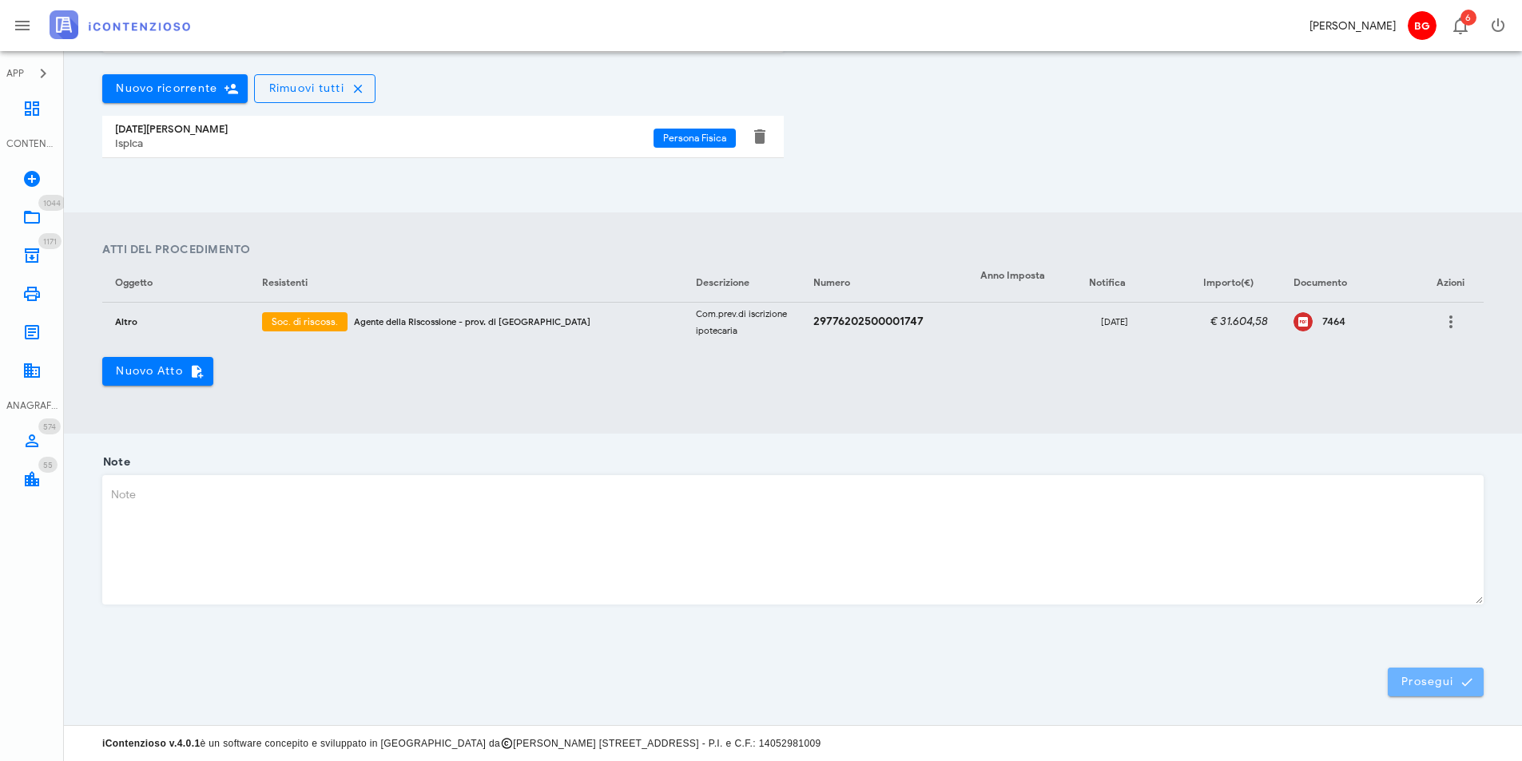
click at [1443, 693] on button "Prosegui" at bounding box center [1436, 682] width 96 height 29
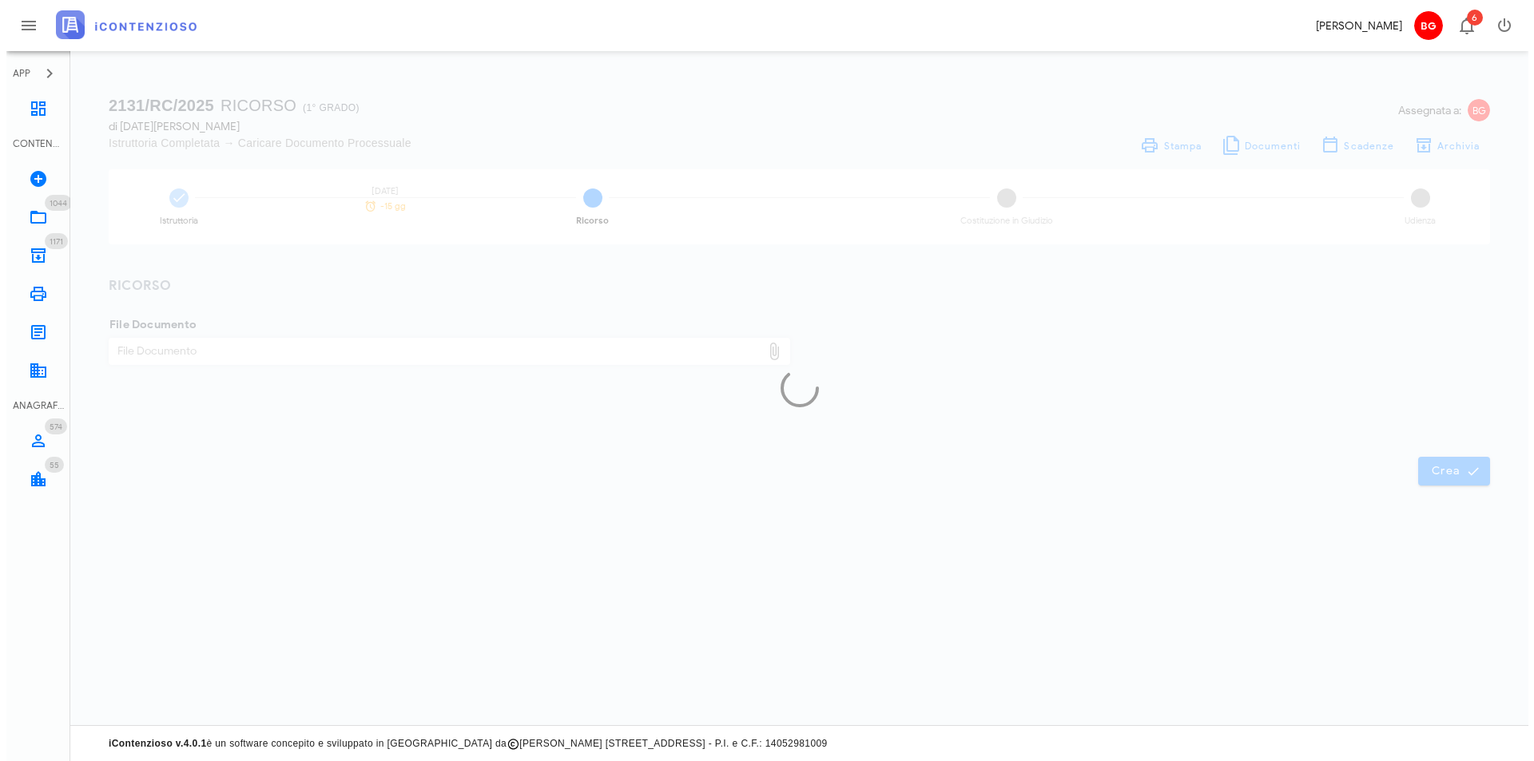
scroll to position [0, 0]
